Goal: Transaction & Acquisition: Book appointment/travel/reservation

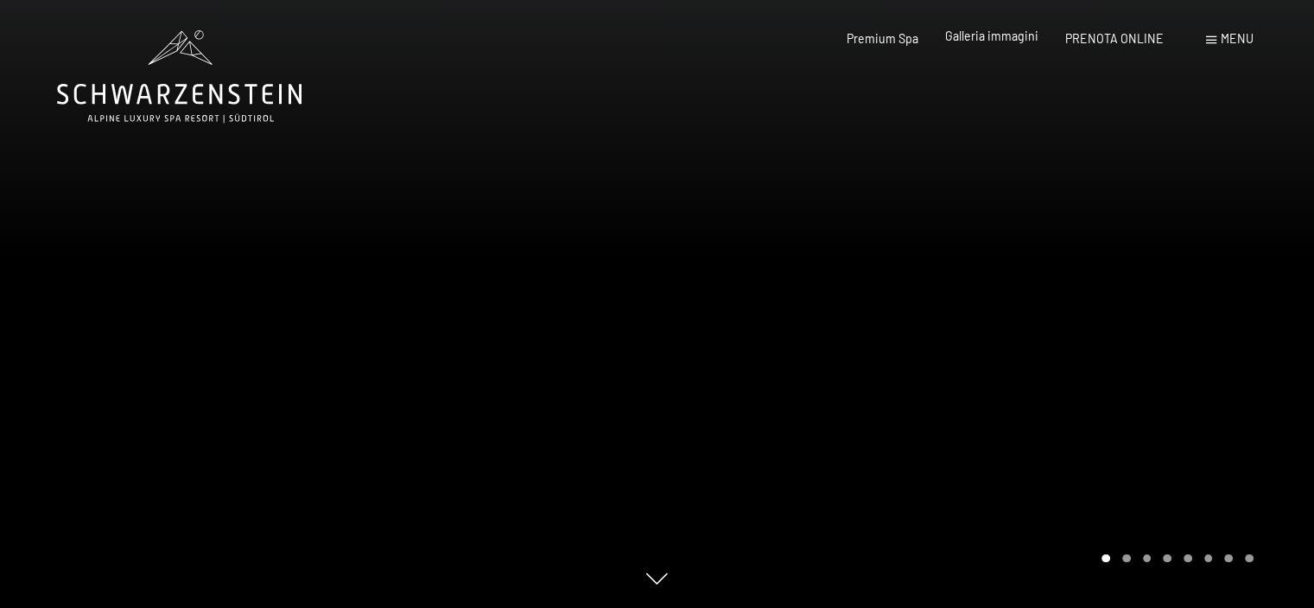
click at [1013, 40] on span "Galleria immagini" at bounding box center [991, 36] width 93 height 15
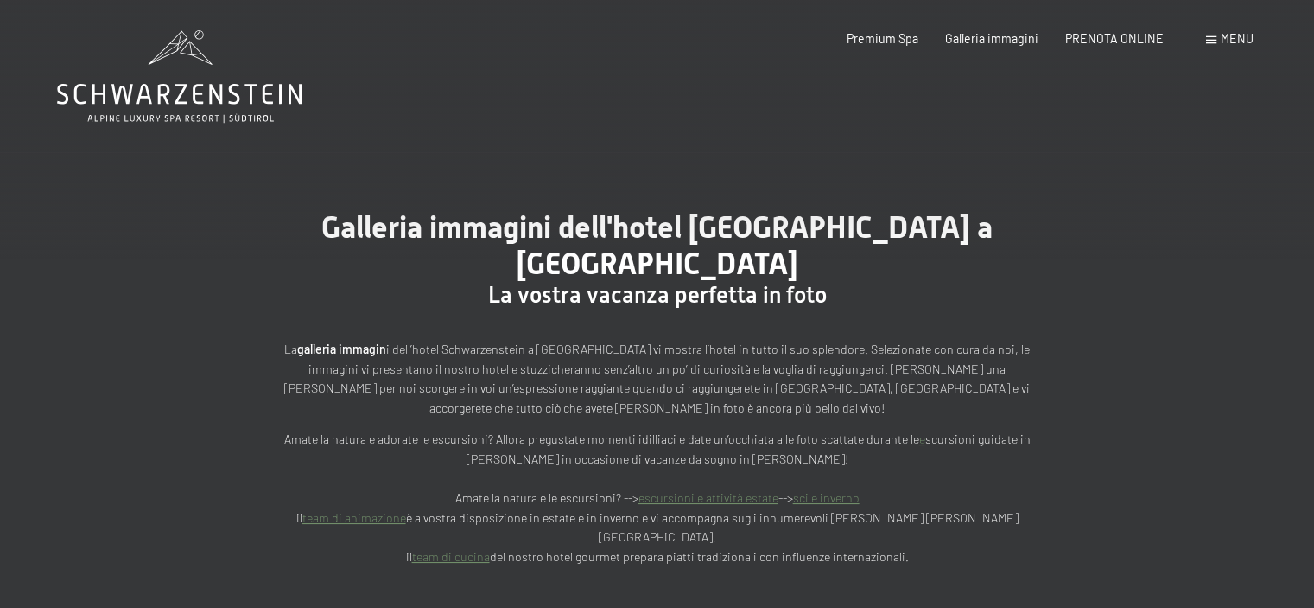
click at [1217, 42] on div "Menu" at bounding box center [1230, 38] width 48 height 17
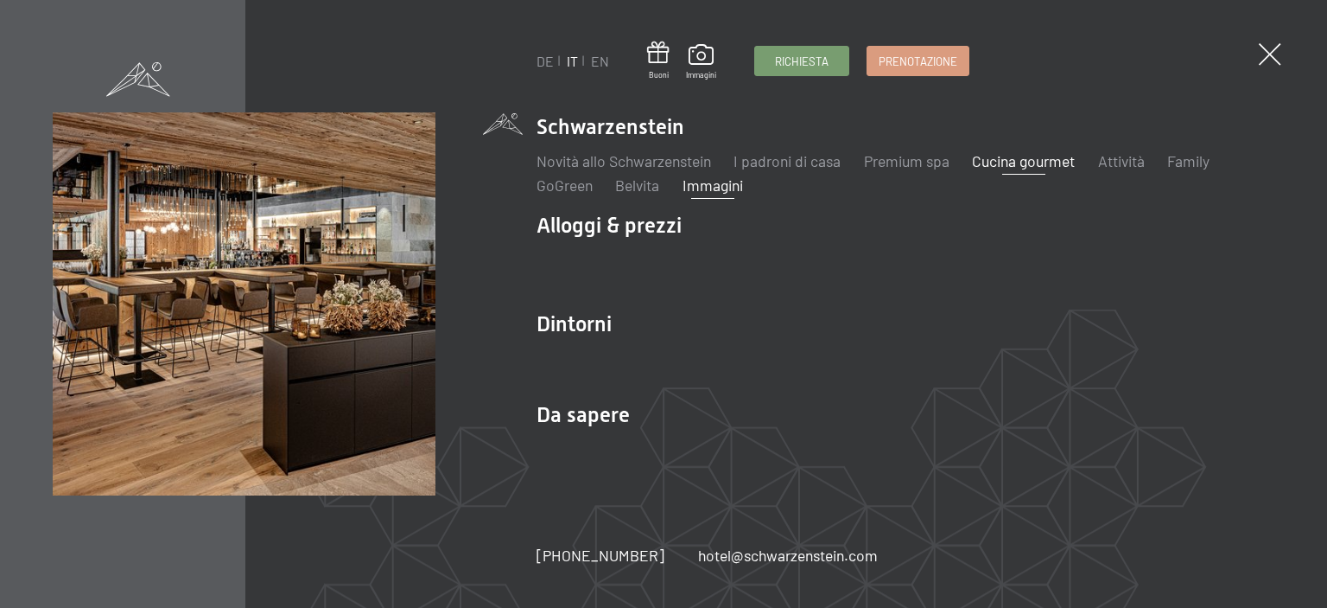
click at [1025, 162] on link "Cucina gourmet" at bounding box center [1023, 160] width 103 height 19
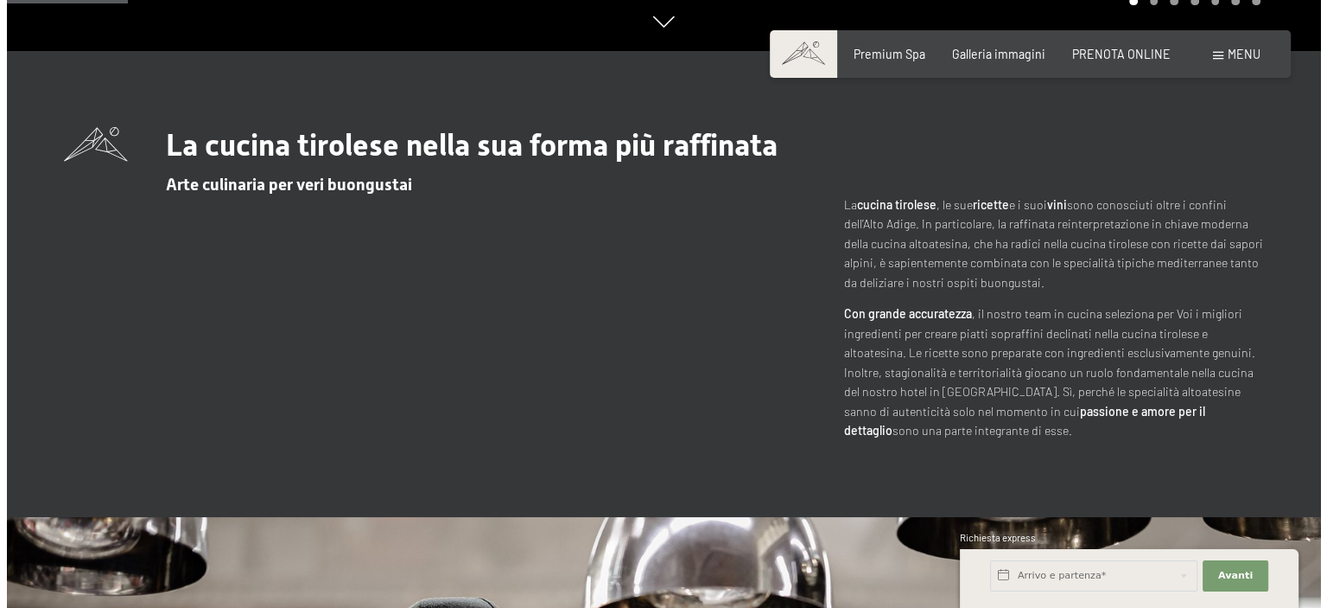
scroll to position [432, 0]
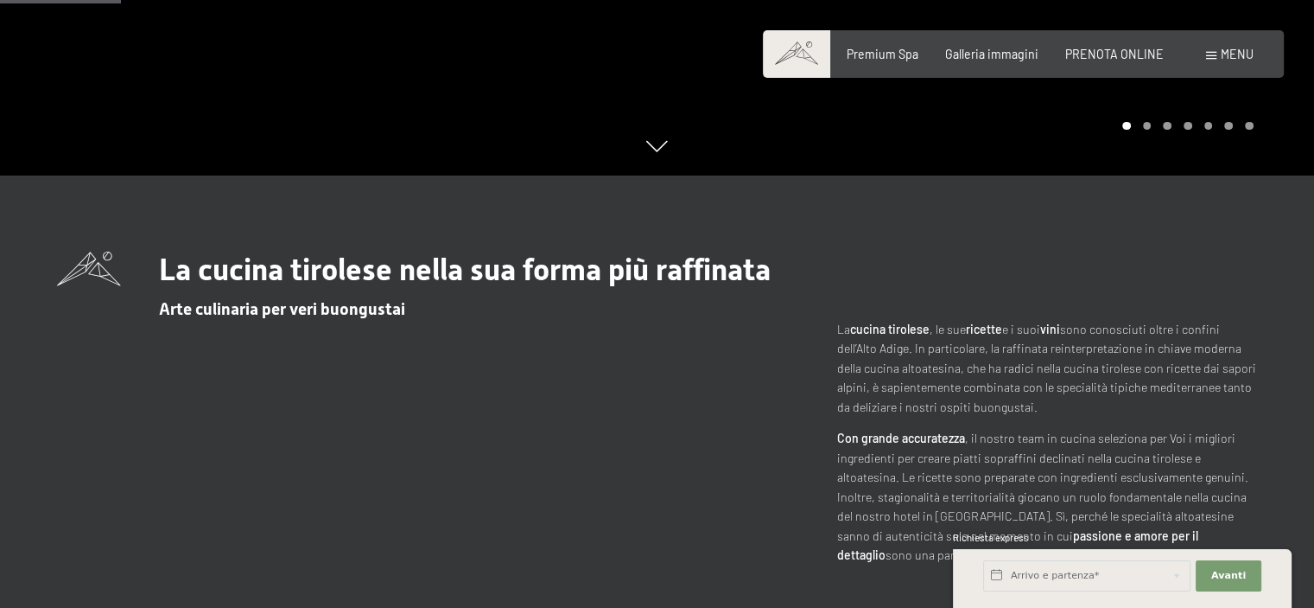
click at [1212, 54] on span at bounding box center [1211, 56] width 10 height 8
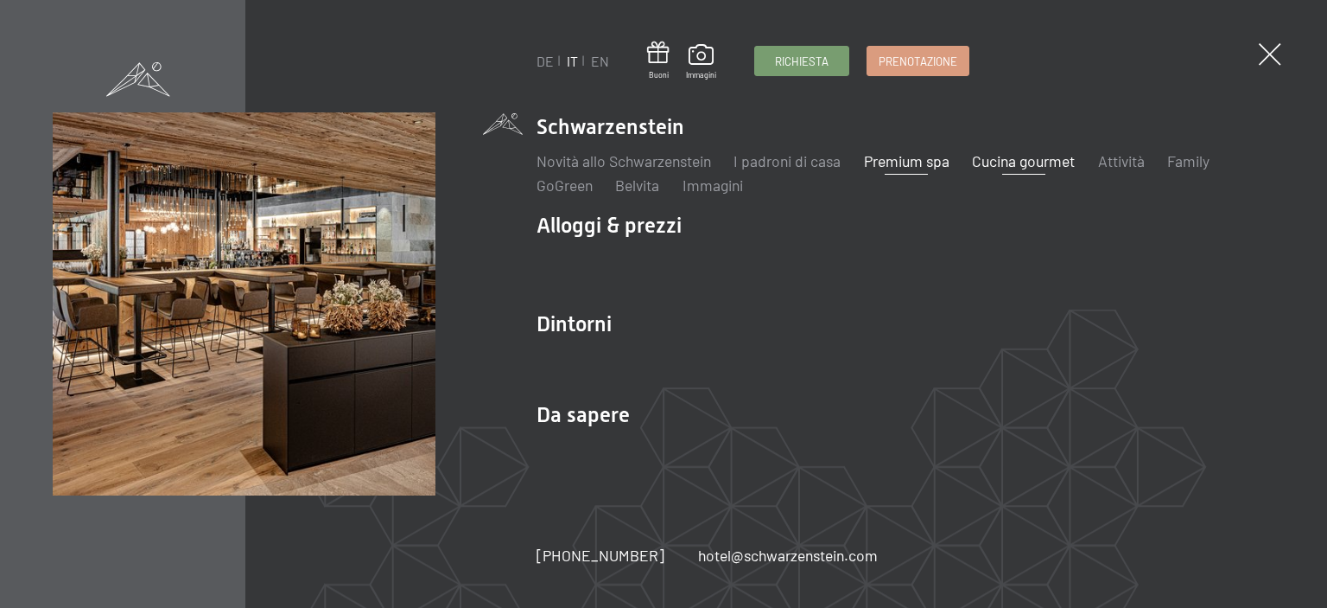
click at [918, 162] on link "Premium spa" at bounding box center [907, 160] width 86 height 19
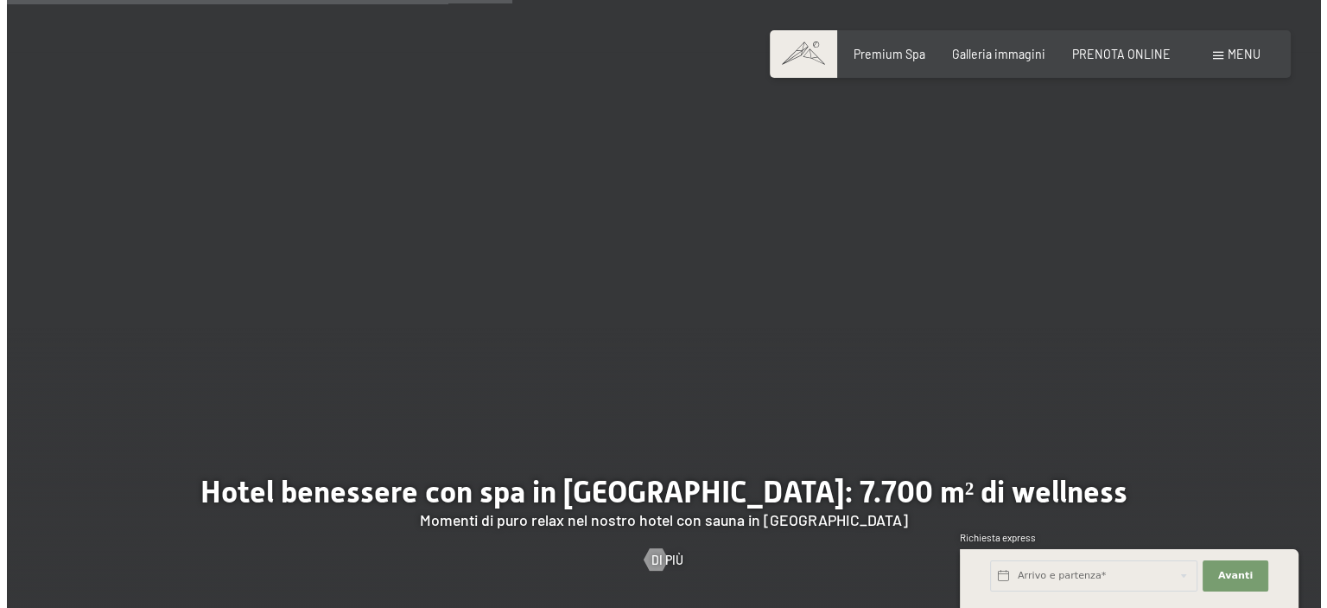
scroll to position [4234, 0]
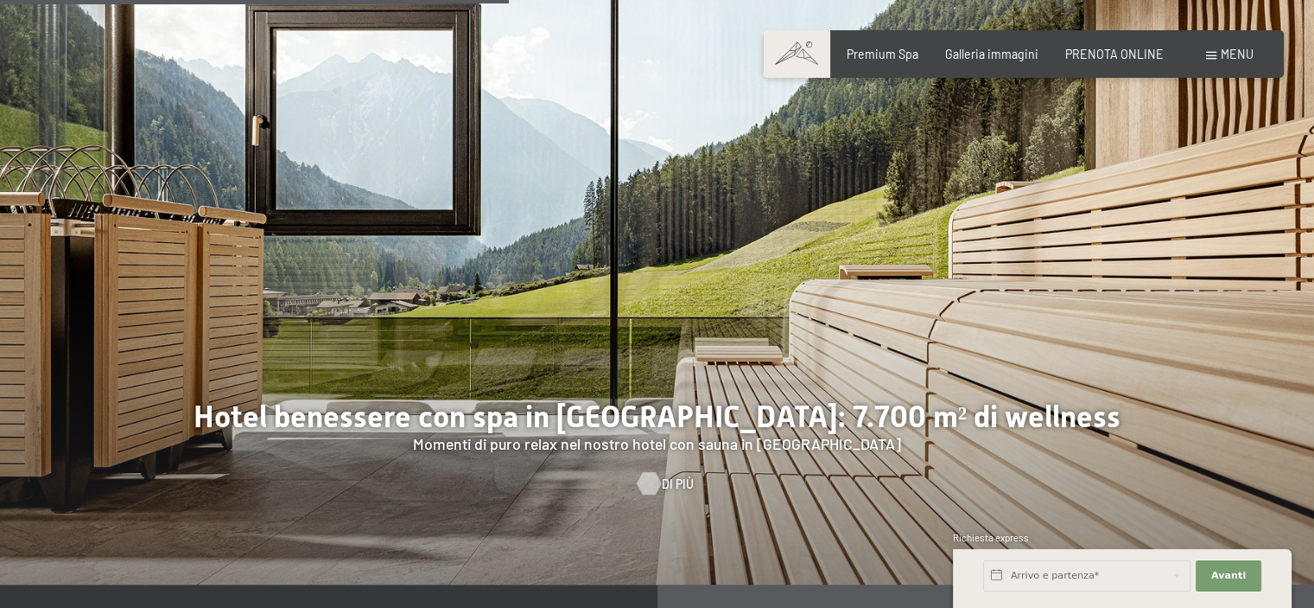
click at [643, 486] on div at bounding box center [648, 484] width 13 height 22
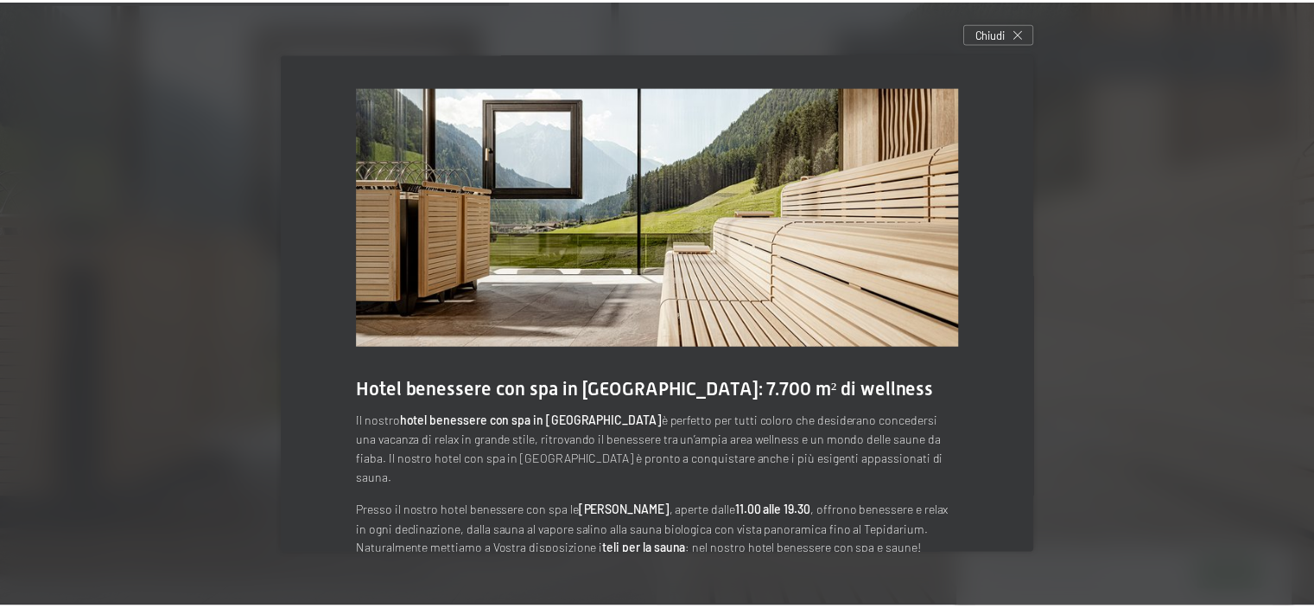
scroll to position [0, 0]
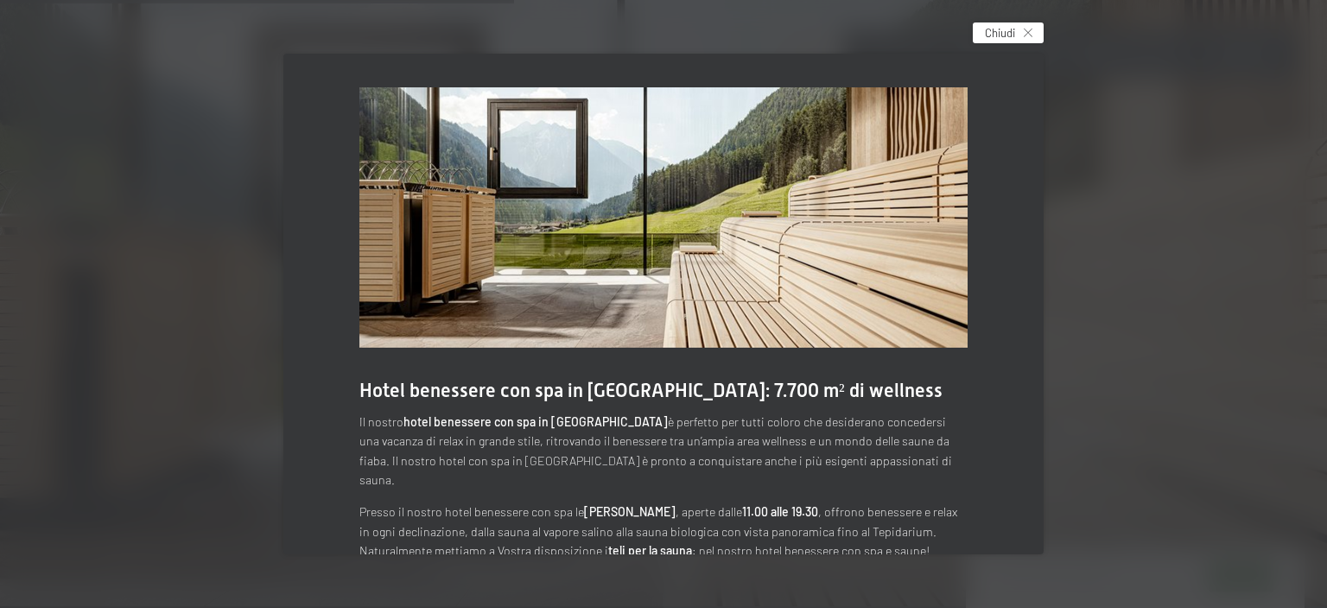
click at [1027, 34] on div "Chiudi" at bounding box center [1008, 32] width 71 height 21
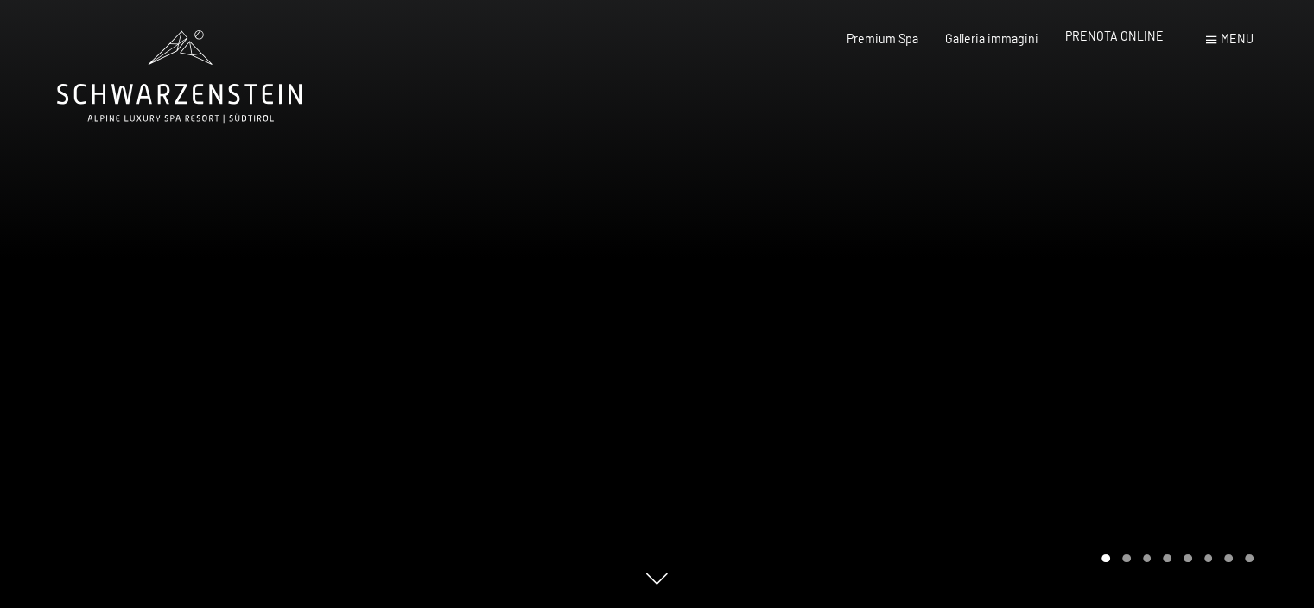
click at [1129, 41] on span "PRENOTA ONLINE" at bounding box center [1115, 36] width 99 height 15
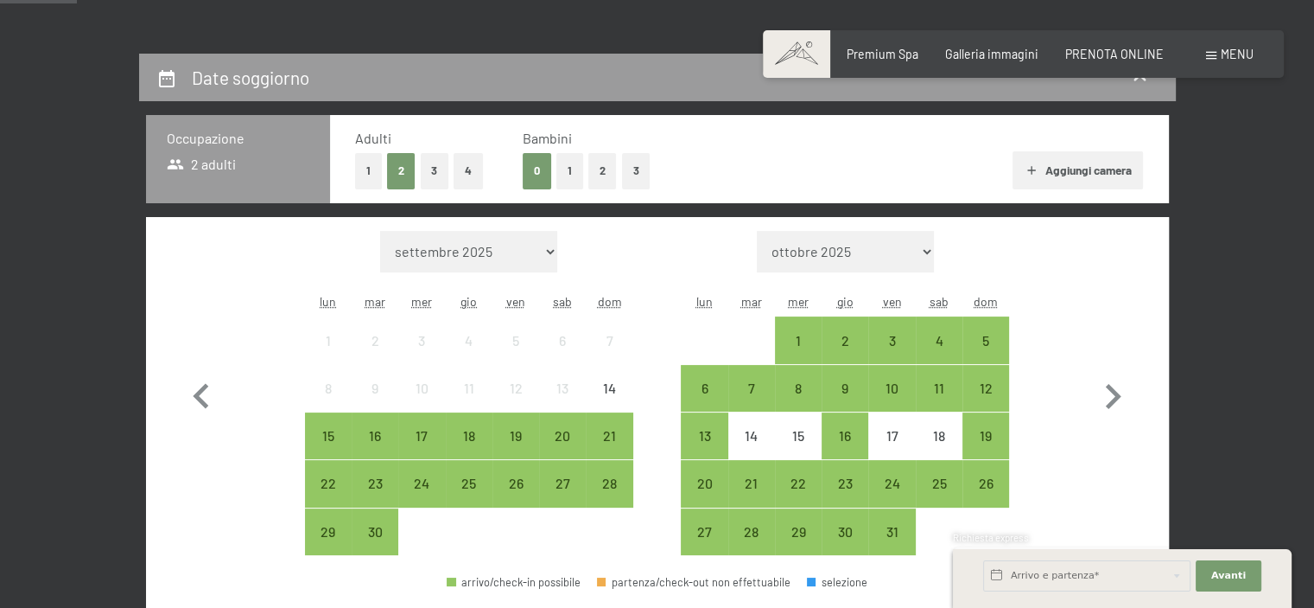
scroll to position [346, 0]
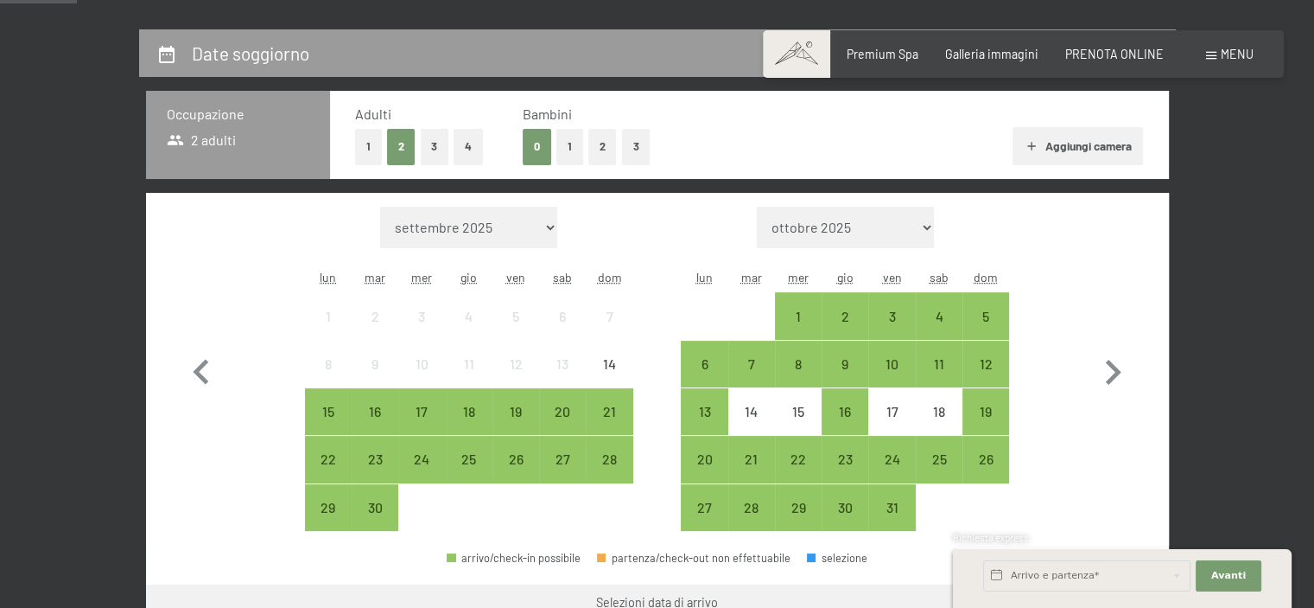
click at [371, 144] on button "1" at bounding box center [368, 146] width 27 height 35
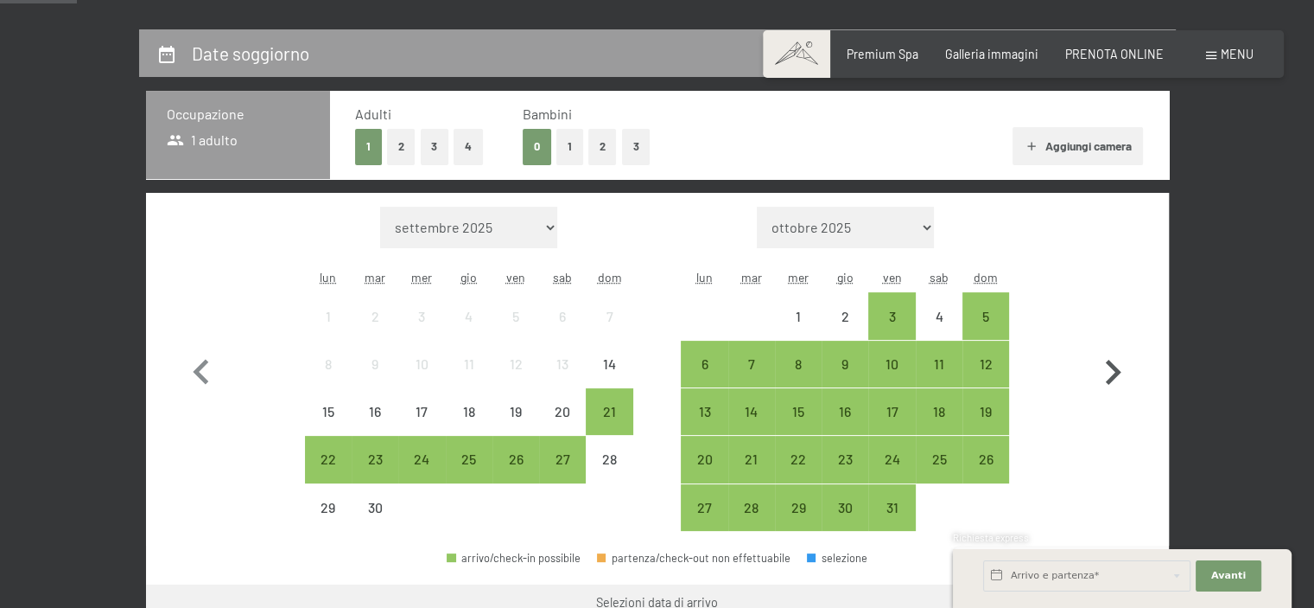
click at [1113, 370] on icon "button" at bounding box center [1113, 372] width 50 height 50
select select "2025-10-01"
select select "2025-11-01"
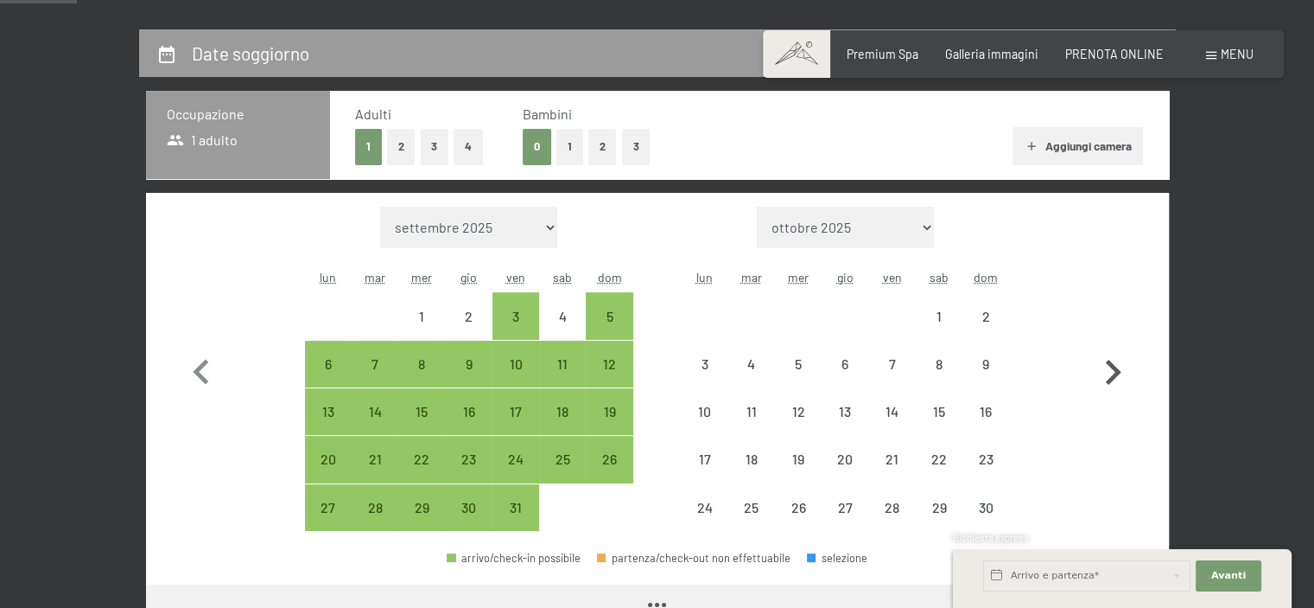
select select "2025-10-01"
select select "2025-11-01"
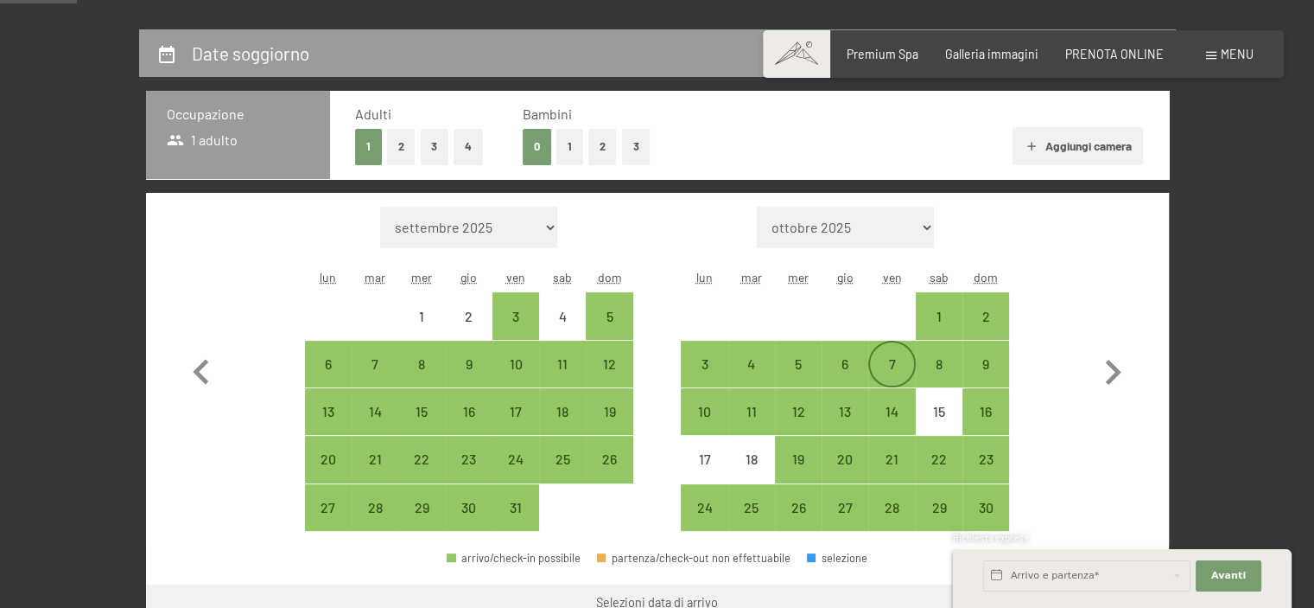
click at [893, 372] on div "7" at bounding box center [891, 378] width 43 height 43
select select "2025-10-01"
select select "2025-11-01"
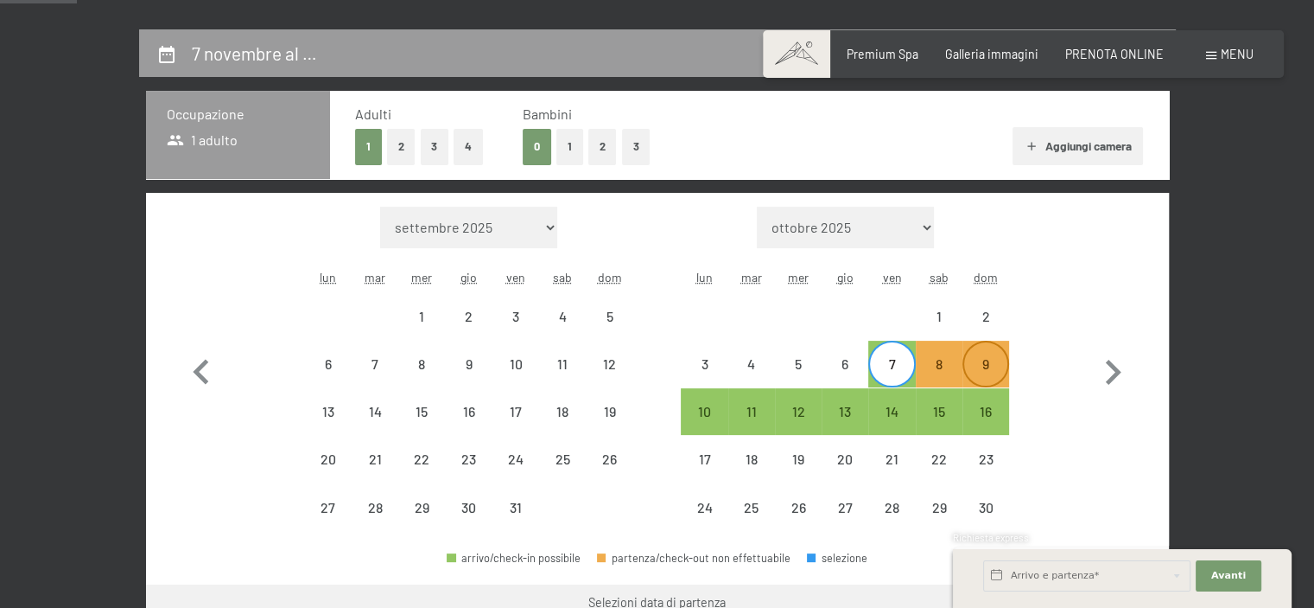
click at [989, 369] on div "9" at bounding box center [985, 378] width 43 height 43
select select "2025-10-01"
select select "2025-11-01"
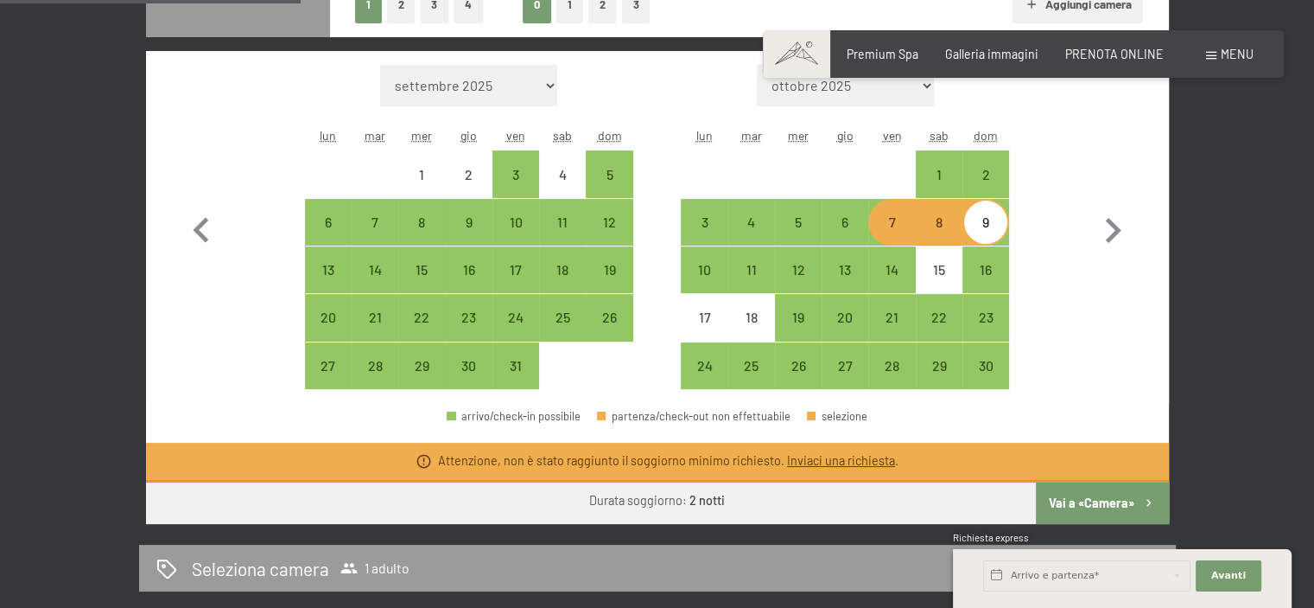
scroll to position [519, 0]
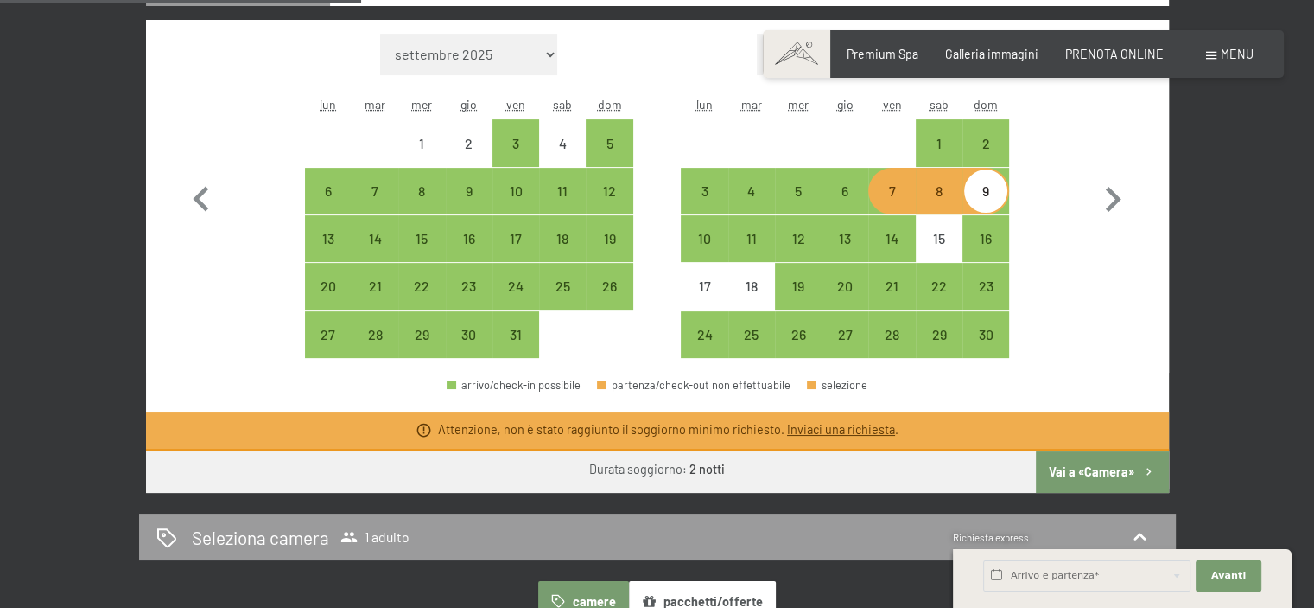
click at [1072, 472] on button "Vai a «Camera»" at bounding box center [1102, 471] width 132 height 41
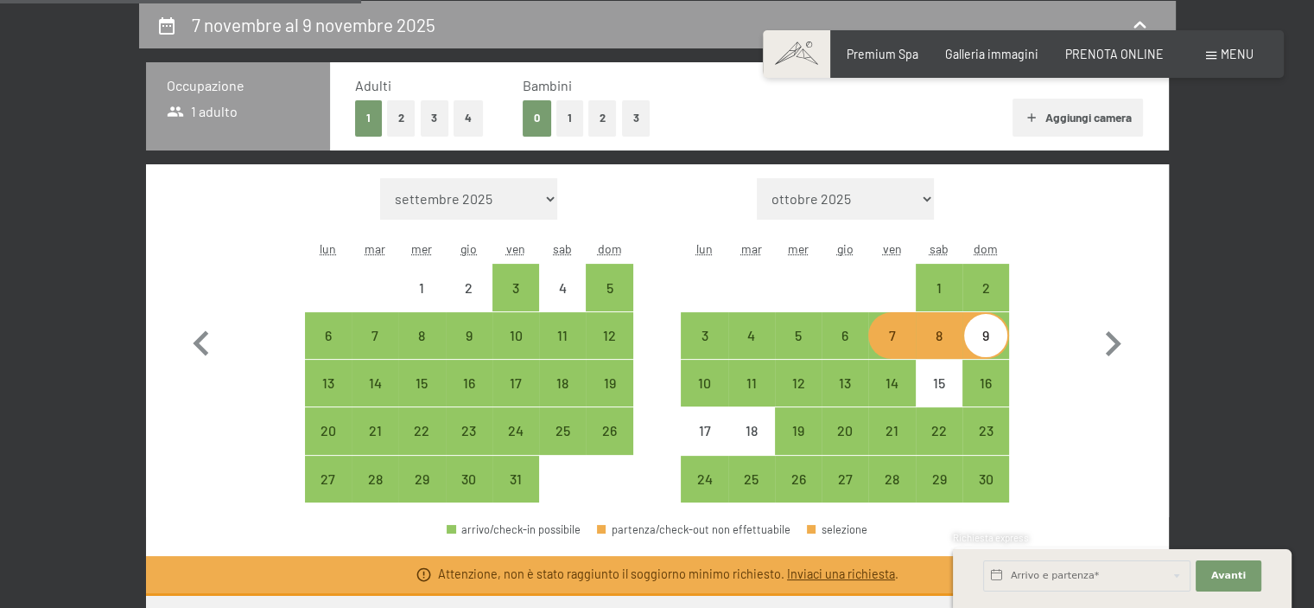
select select "2025-10-01"
select select "2025-11-01"
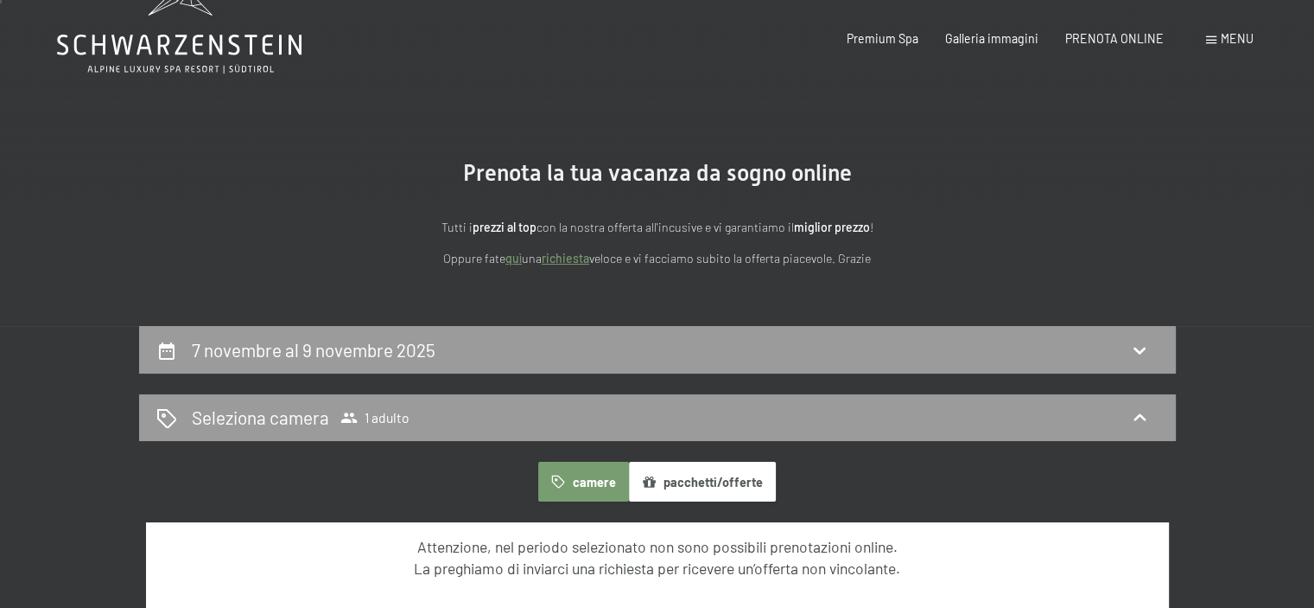
scroll to position [0, 0]
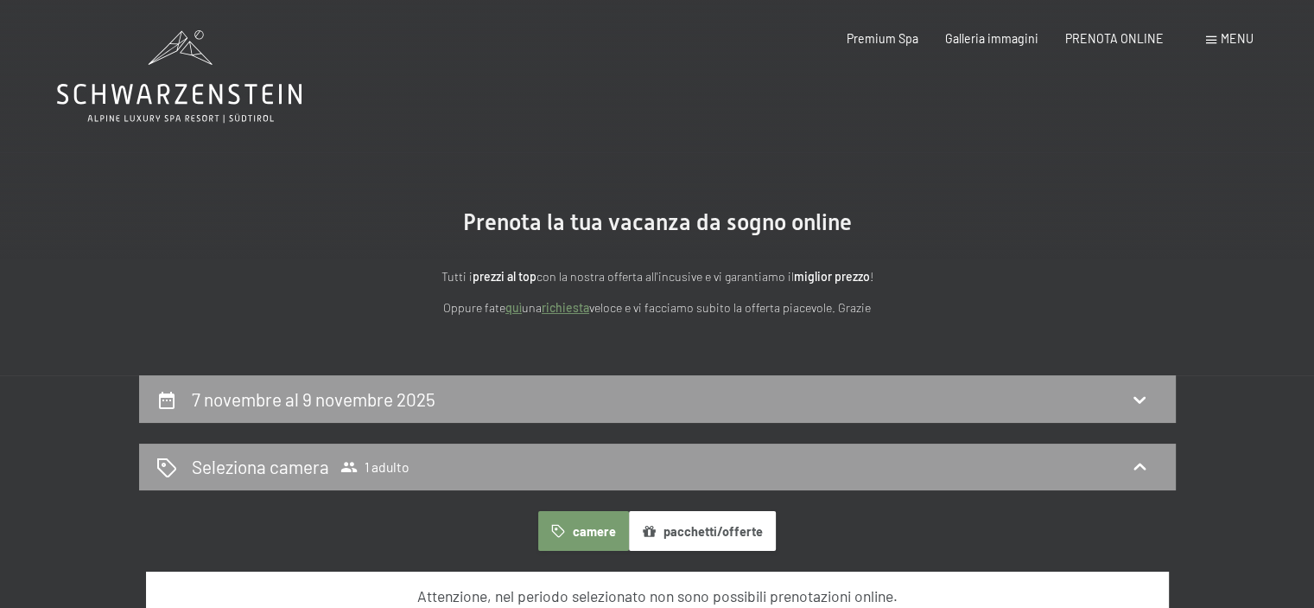
click at [211, 99] on icon at bounding box center [179, 94] width 245 height 21
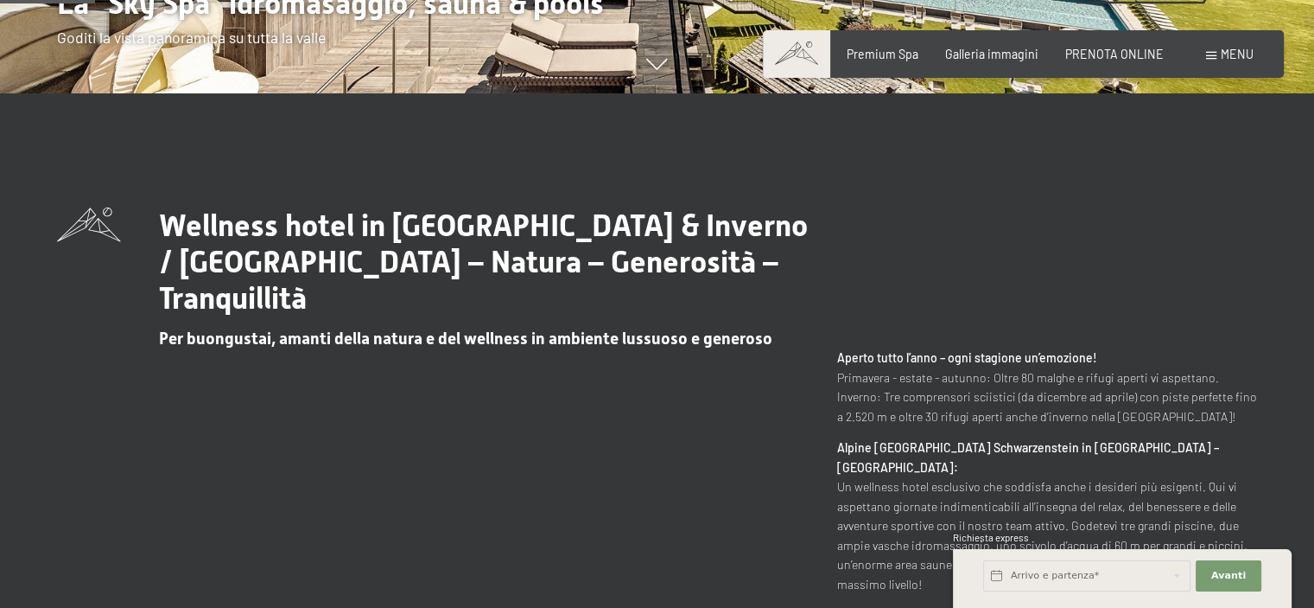
scroll to position [605, 0]
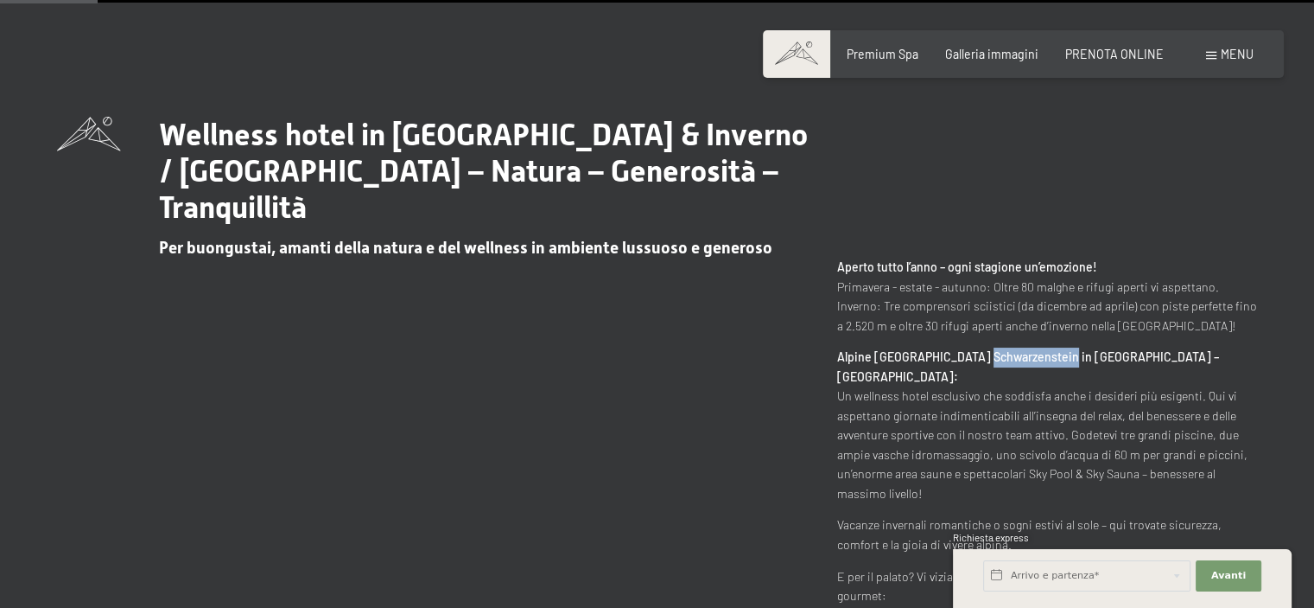
drag, startPoint x: 973, startPoint y: 359, endPoint x: 1057, endPoint y: 354, distance: 83.9
click at [1057, 354] on strong "Alpine [GEOGRAPHIC_DATA] Schwarzenstein in [GEOGRAPHIC_DATA] – [GEOGRAPHIC_DATA…" at bounding box center [1028, 366] width 382 height 35
copy strong "Schwarzenstein"
